Goal: Task Accomplishment & Management: Use online tool/utility

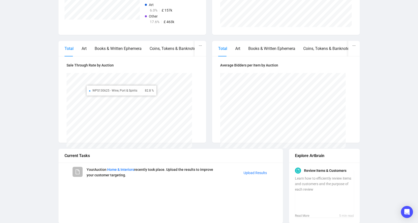
scroll to position [197, 0]
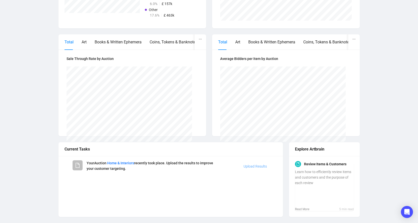
click at [260, 165] on link "Upload Results" at bounding box center [255, 166] width 23 height 4
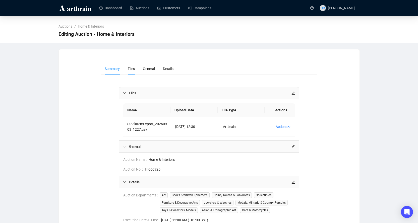
click at [129, 68] on span "Files" at bounding box center [131, 69] width 7 height 4
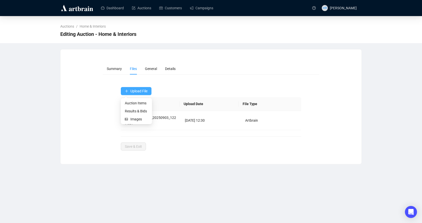
click at [129, 87] on button "Upload File" at bounding box center [136, 91] width 31 height 8
click at [131, 112] on span "Results & Bids" at bounding box center [136, 111] width 23 height 6
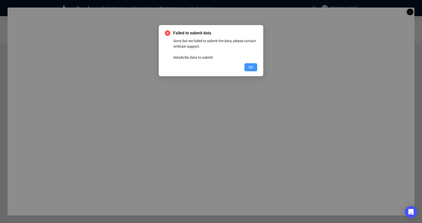
click at [248, 67] on button "OK" at bounding box center [250, 67] width 13 height 8
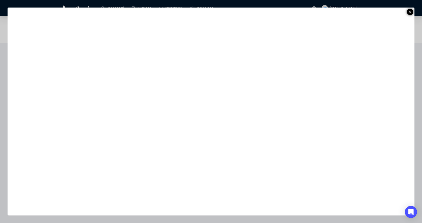
click at [411, 12] on icon at bounding box center [410, 12] width 3 height 6
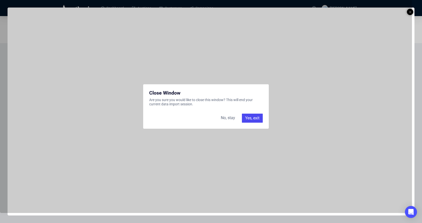
click at [242, 116] on div "Yes, exit" at bounding box center [252, 118] width 21 height 9
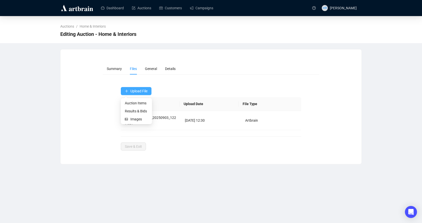
click at [126, 92] on icon "plus" at bounding box center [127, 91] width 4 height 4
click at [128, 112] on span "Results & Bids" at bounding box center [136, 111] width 23 height 6
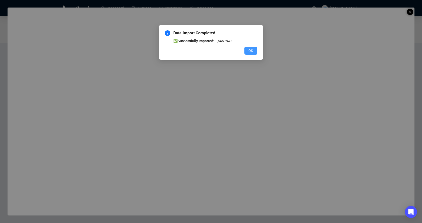
click at [249, 51] on span "OK" at bounding box center [250, 51] width 5 height 6
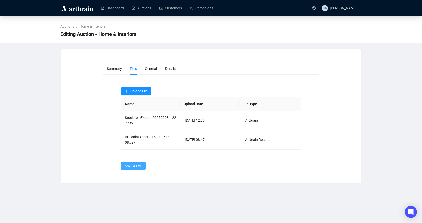
click at [129, 163] on span "Save & Exit" at bounding box center [133, 166] width 17 height 6
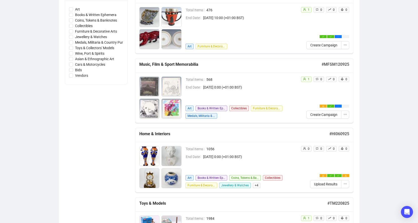
scroll to position [176, 0]
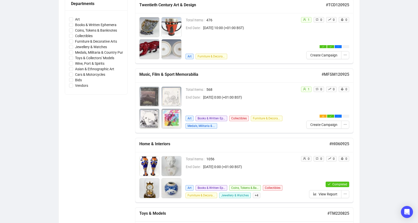
scroll to position [151, 0]
click at [318, 193] on button "View Report" at bounding box center [325, 194] width 32 height 8
